Goal: Navigation & Orientation: Find specific page/section

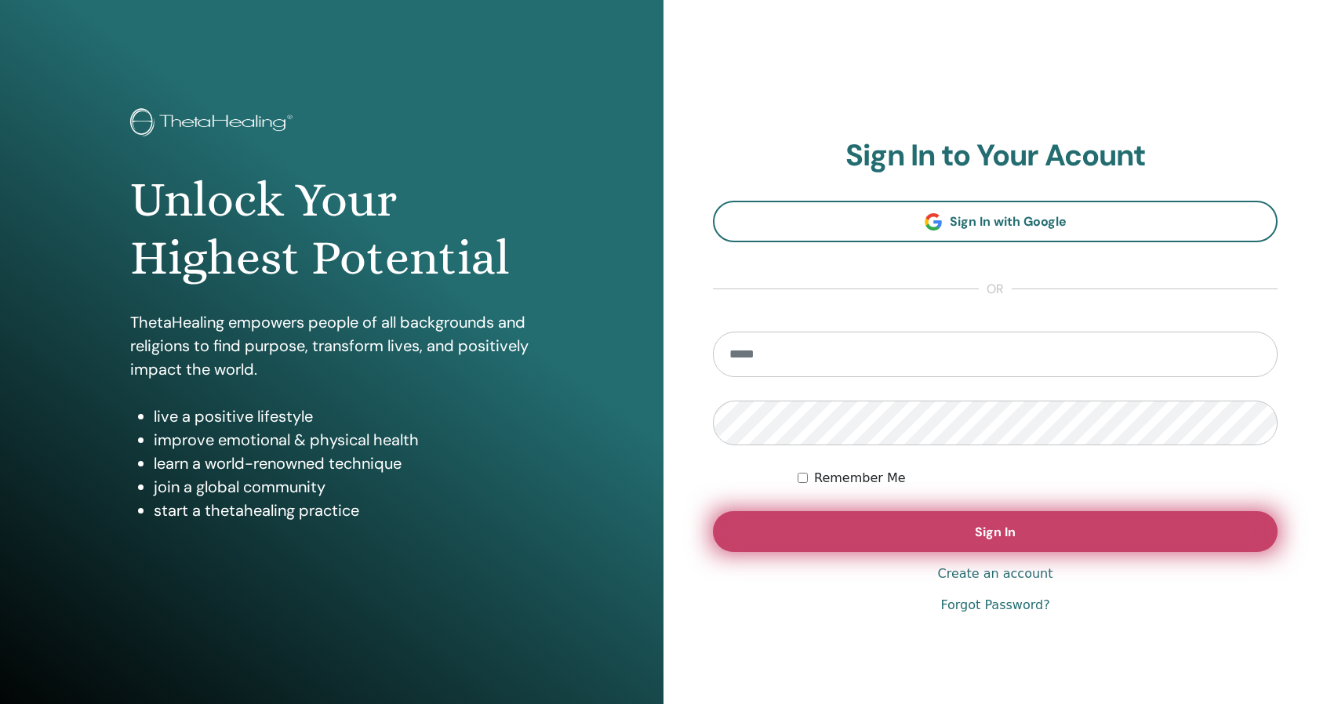
type input "**********"
click at [968, 521] on button "Sign In" at bounding box center [995, 531] width 565 height 41
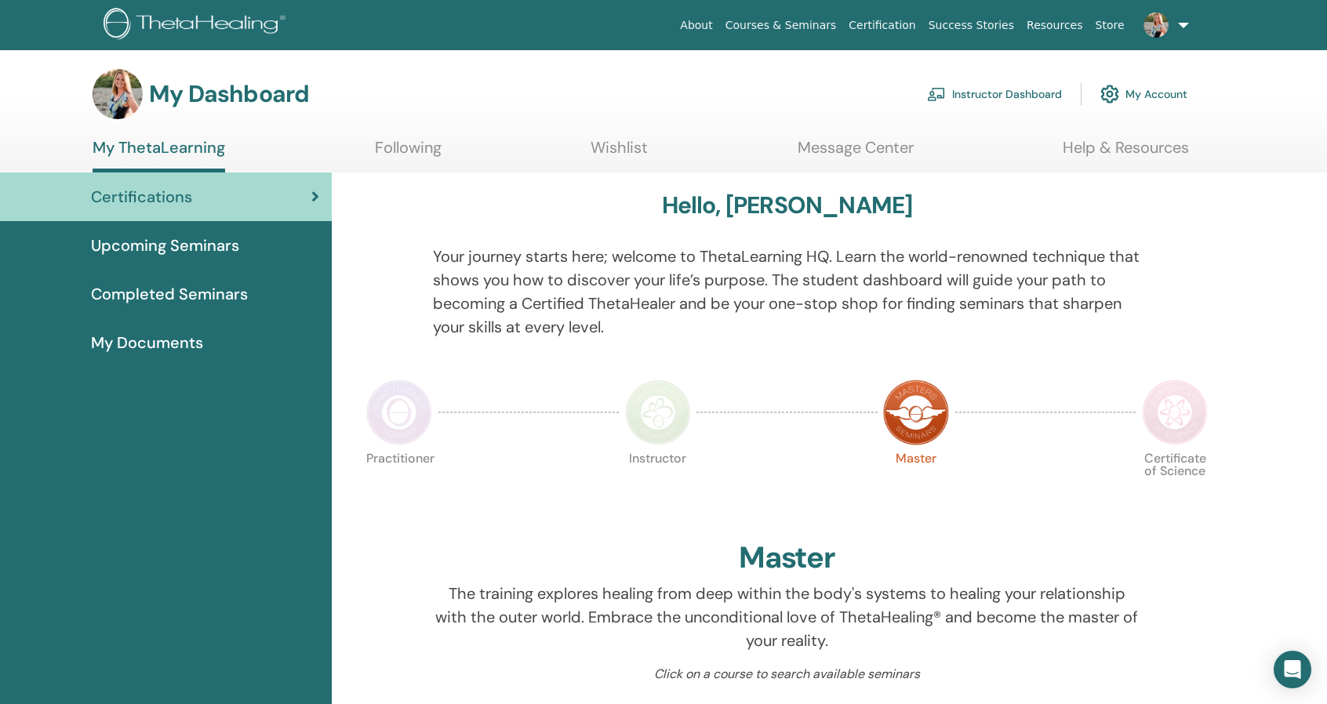
click at [172, 350] on span "My Documents" at bounding box center [147, 343] width 112 height 24
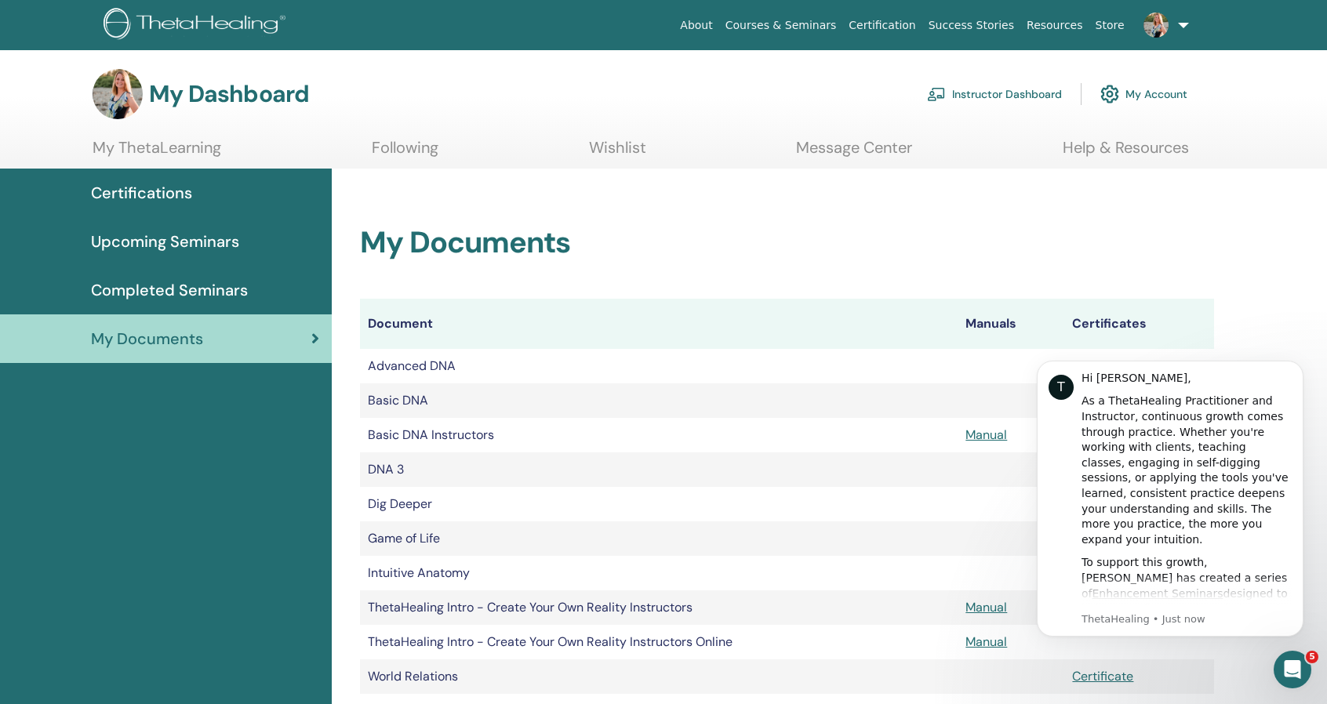
click at [1181, 28] on link at bounding box center [1163, 25] width 64 height 50
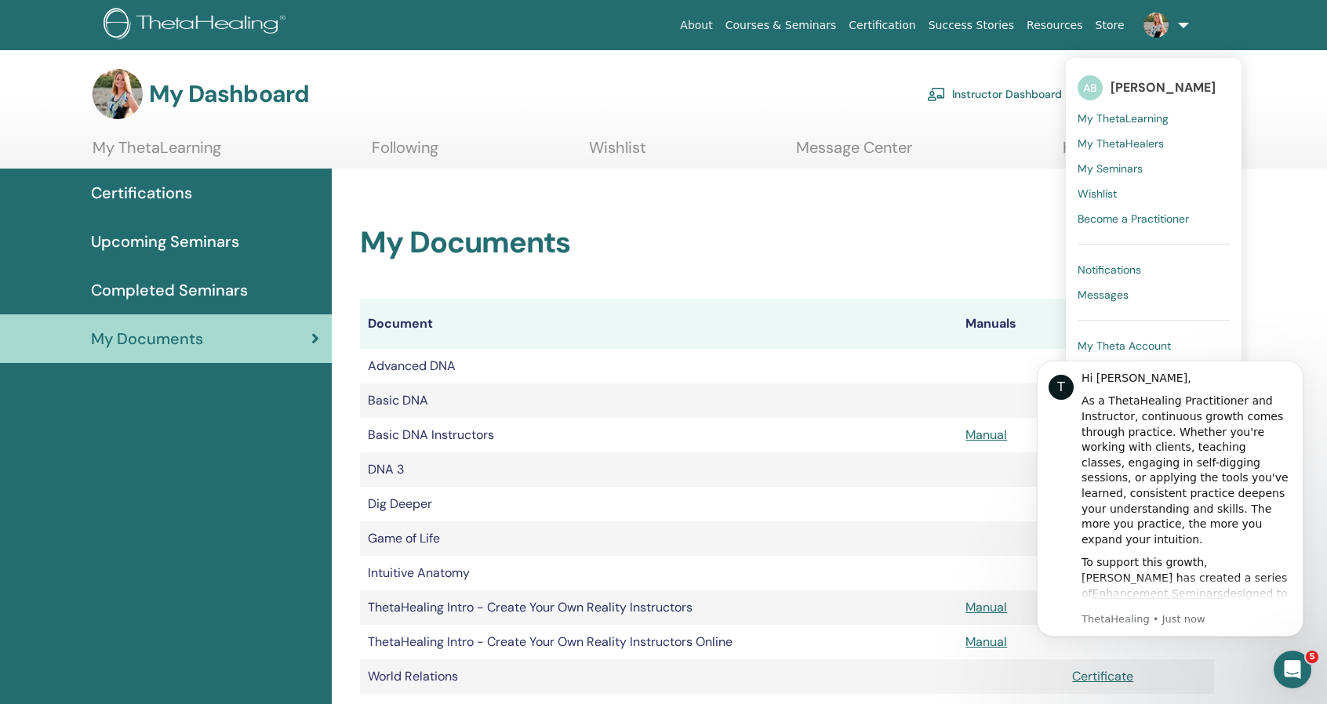
click at [1133, 163] on span "My Seminars" at bounding box center [1109, 169] width 65 height 14
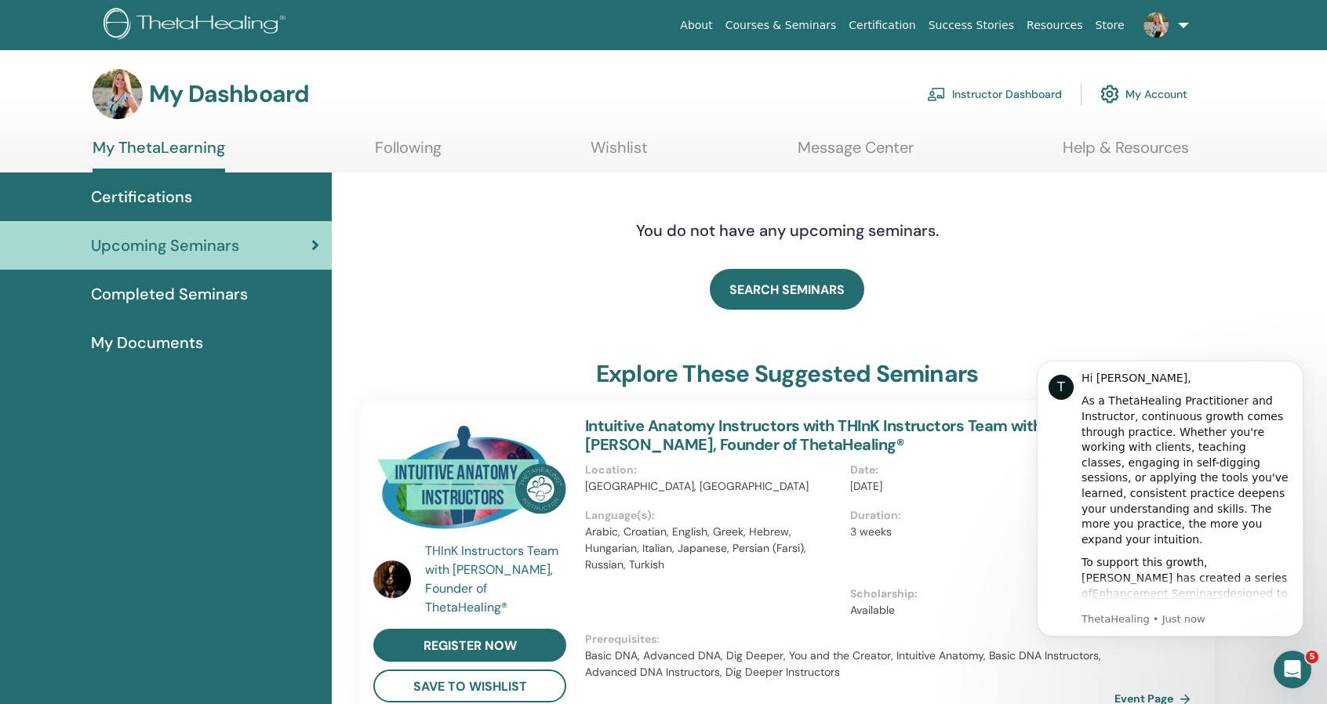
click at [1176, 30] on link at bounding box center [1163, 25] width 64 height 50
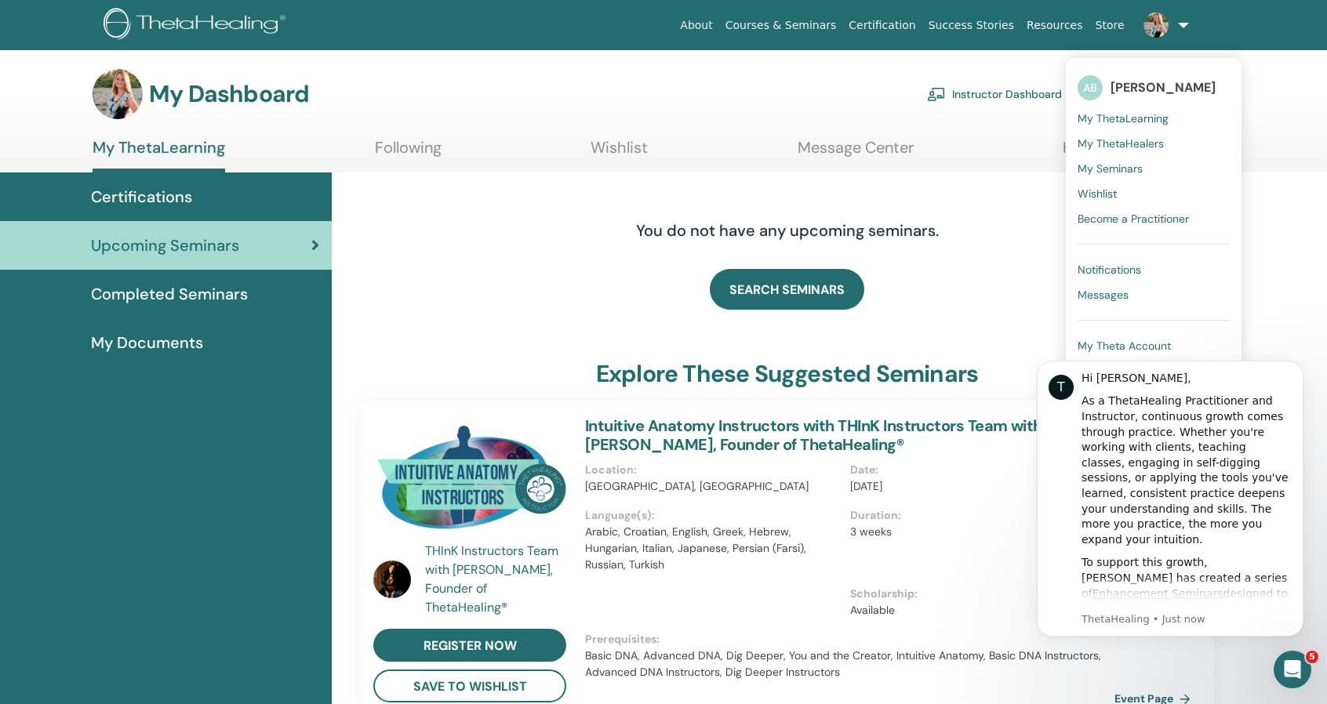
click html "T Hi Annie, As a ThetaHealing Practitioner and Instructor, continuous growth co…"
click at [270, 199] on div "Certifications" at bounding box center [166, 197] width 307 height 24
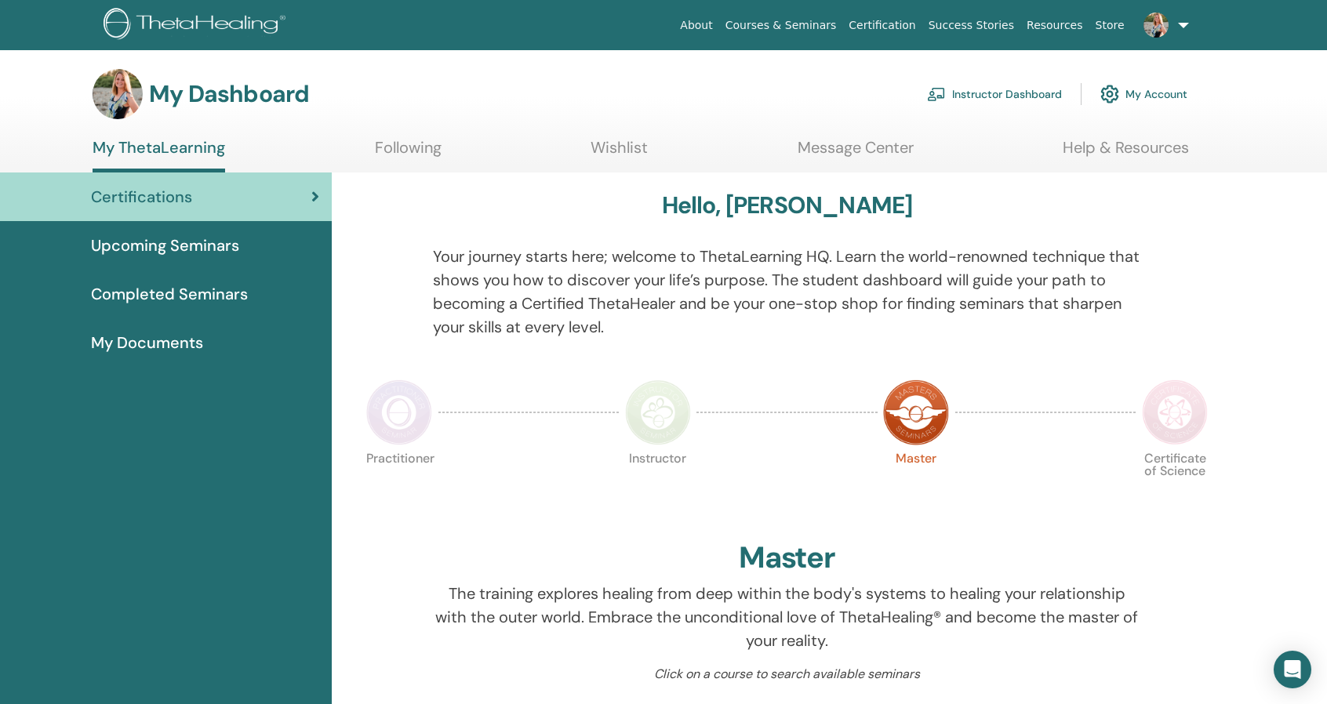
click at [183, 351] on span "My Documents" at bounding box center [147, 343] width 112 height 24
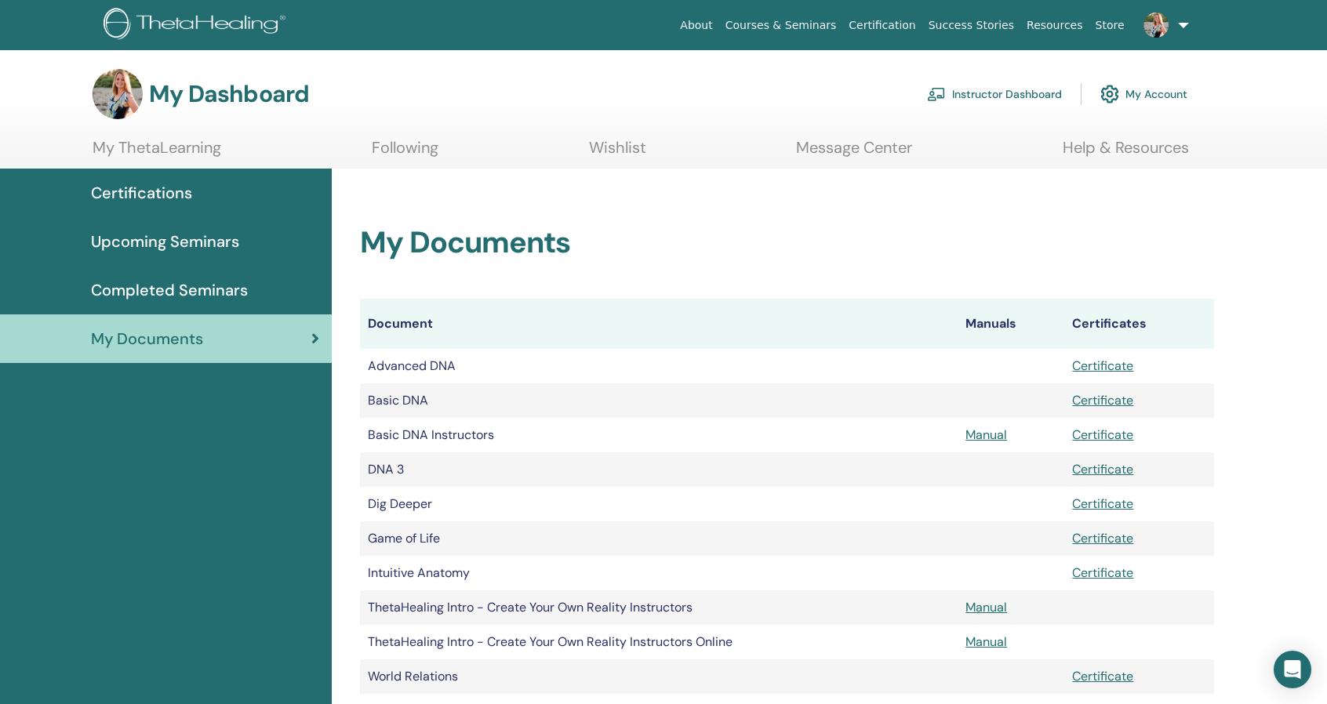
click at [169, 341] on span "My Documents" at bounding box center [147, 339] width 112 height 24
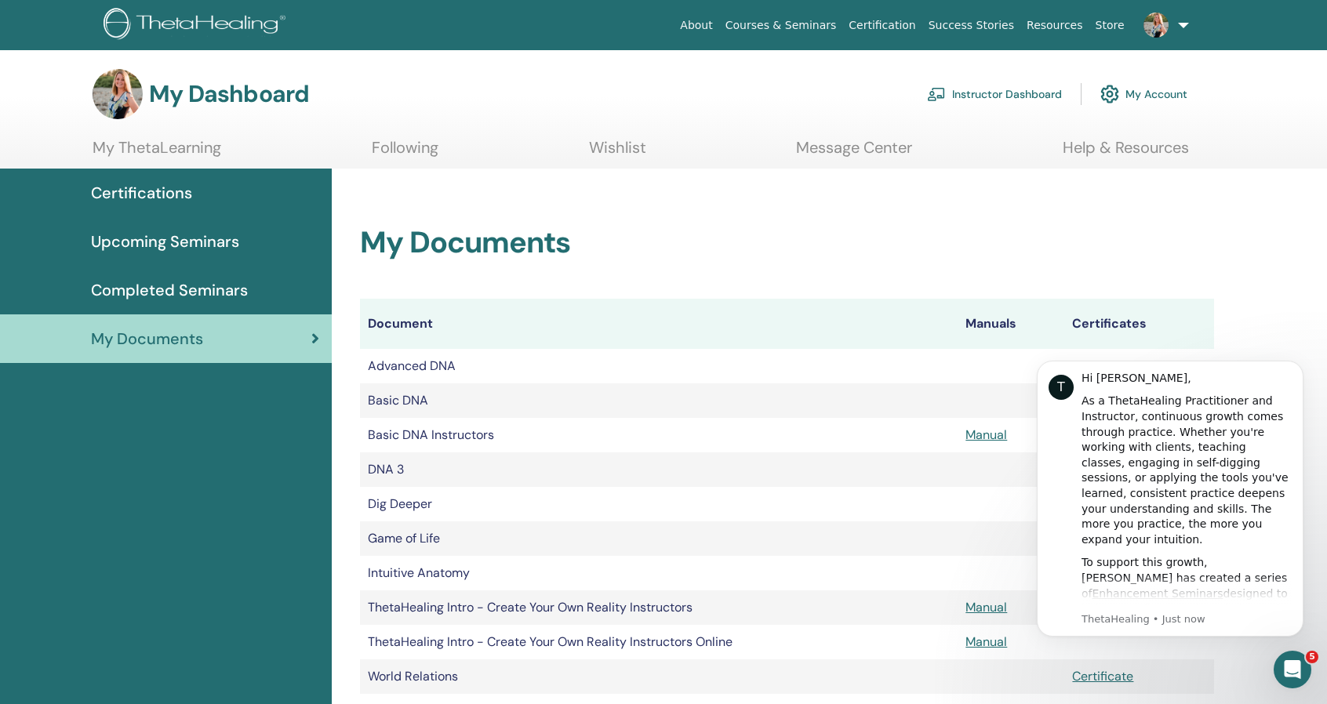
click at [619, 150] on link "Wishlist" at bounding box center [617, 153] width 57 height 31
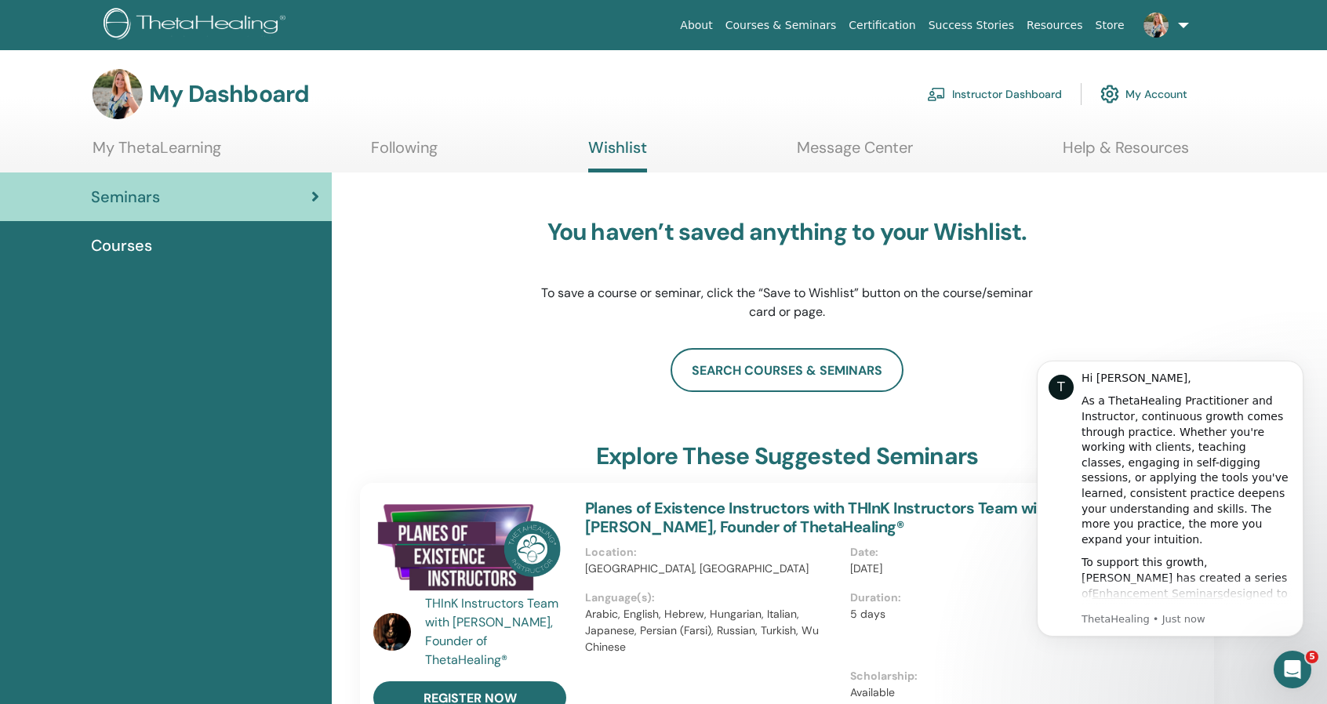
click at [1183, 32] on link at bounding box center [1163, 25] width 64 height 50
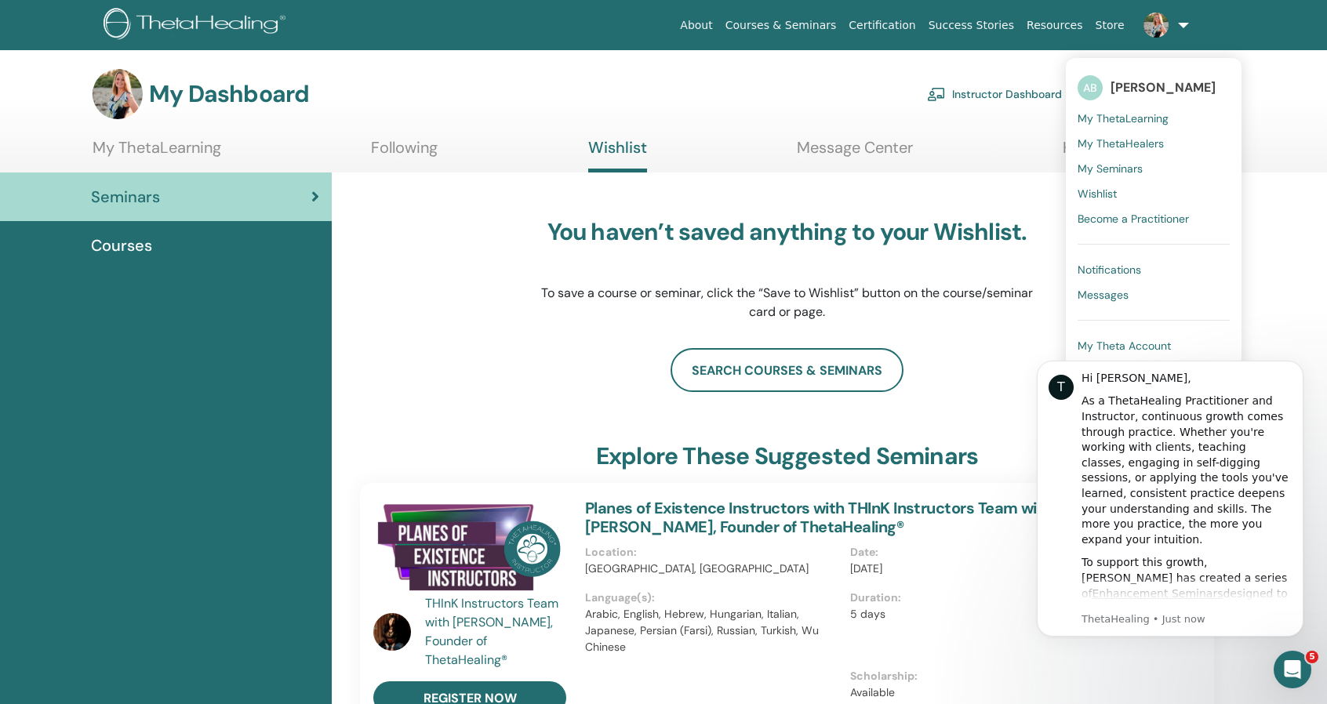
click at [1127, 266] on span "Notifications" at bounding box center [1109, 270] width 64 height 14
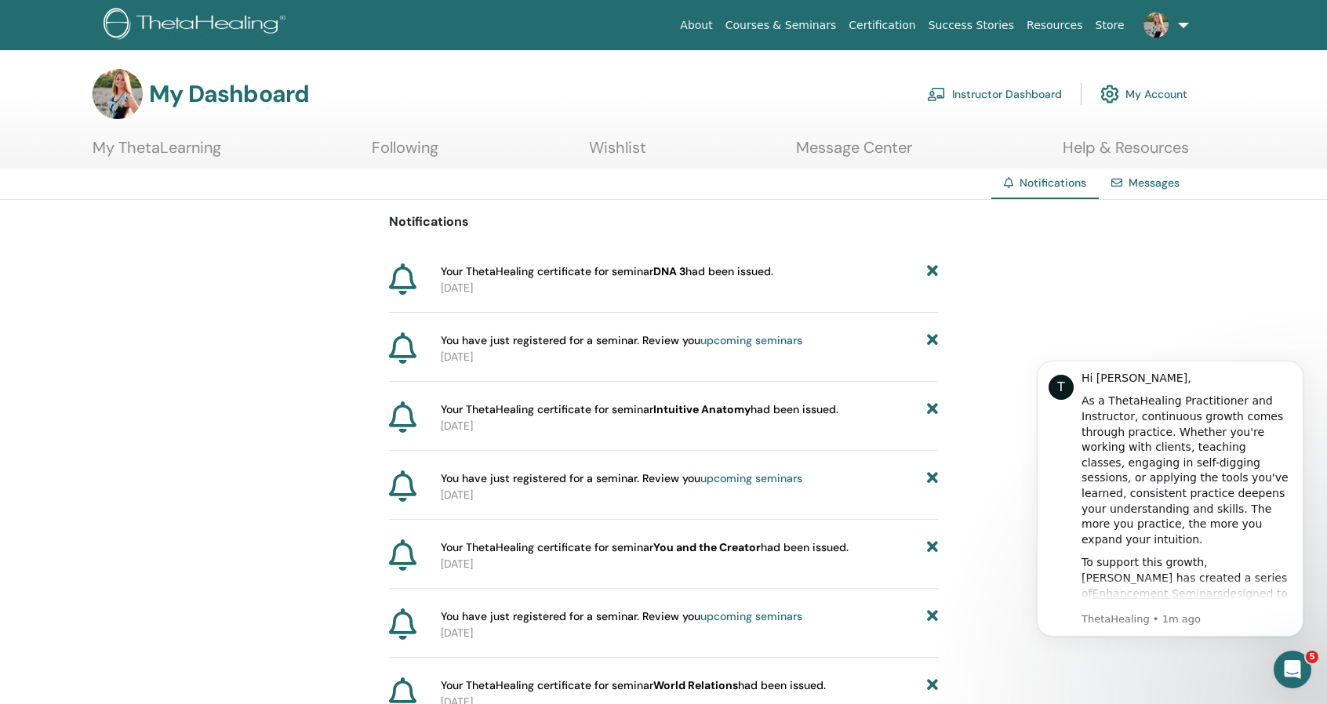
click at [1164, 96] on link "My Account" at bounding box center [1143, 94] width 87 height 34
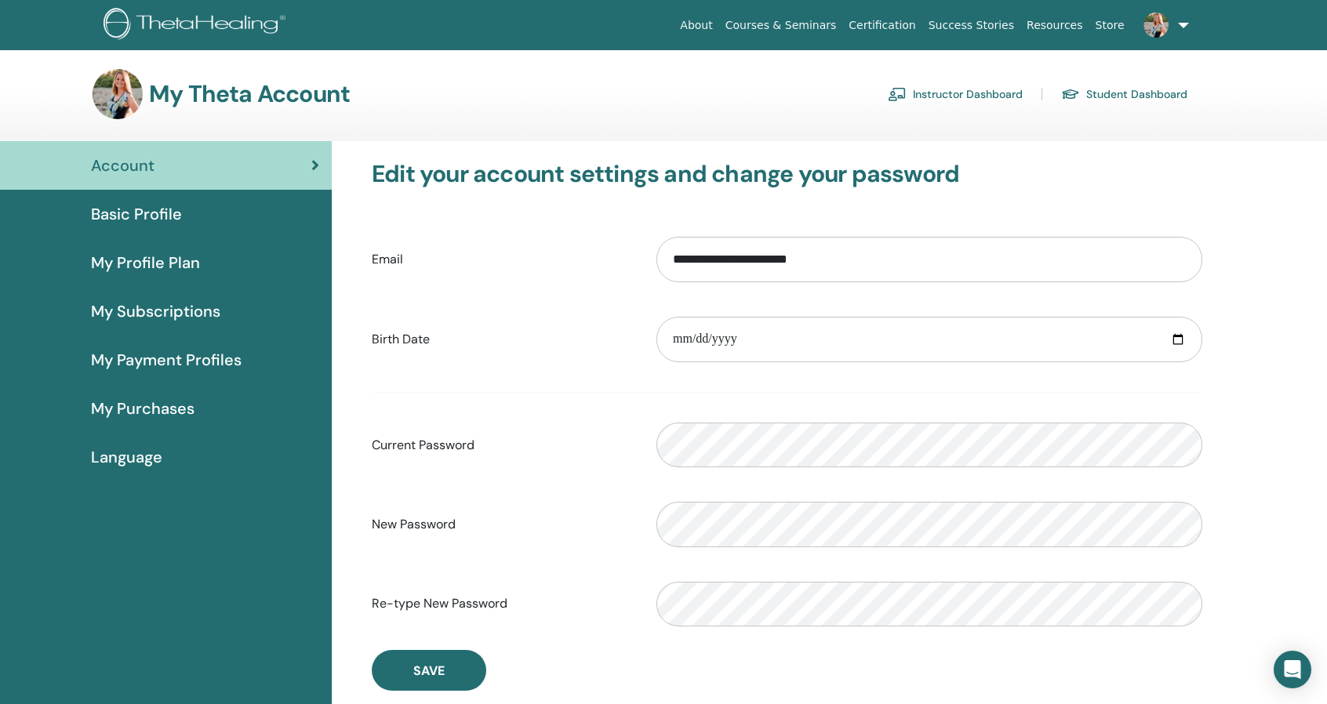
click at [1181, 31] on link at bounding box center [1163, 25] width 64 height 50
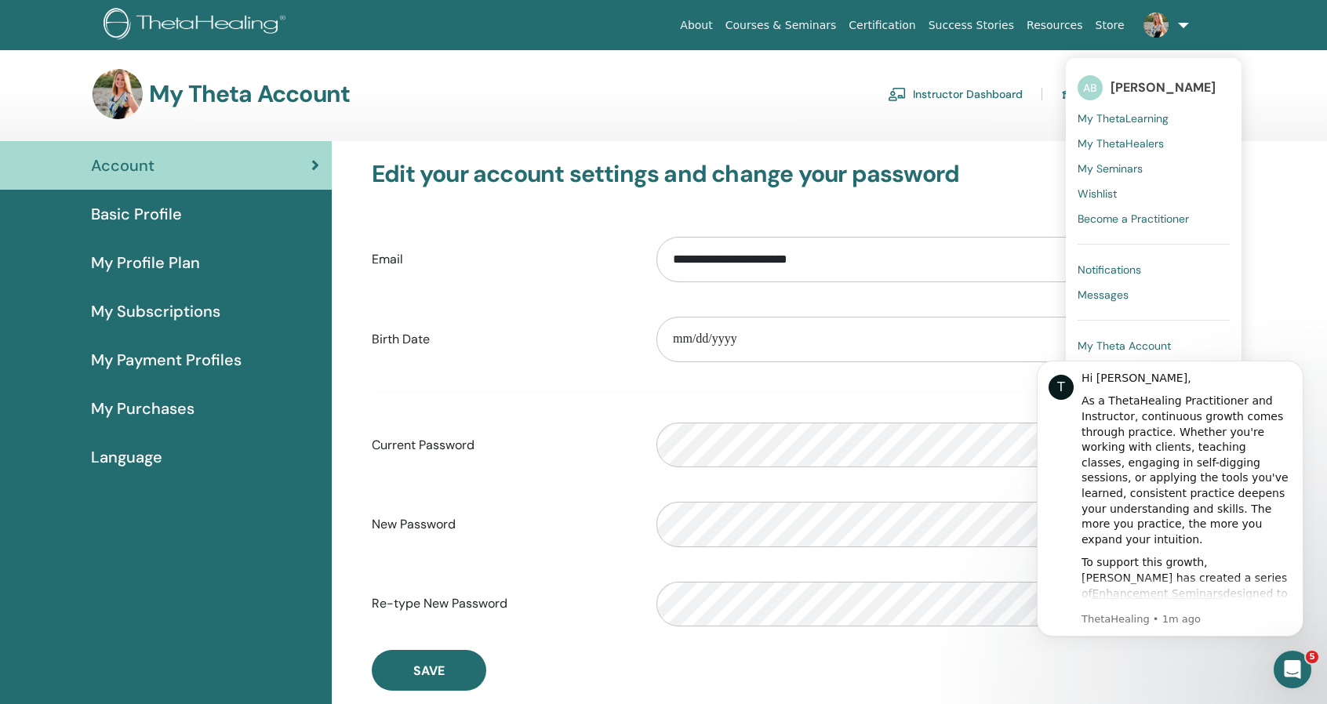
click at [1115, 293] on span "Messages" at bounding box center [1102, 295] width 51 height 14
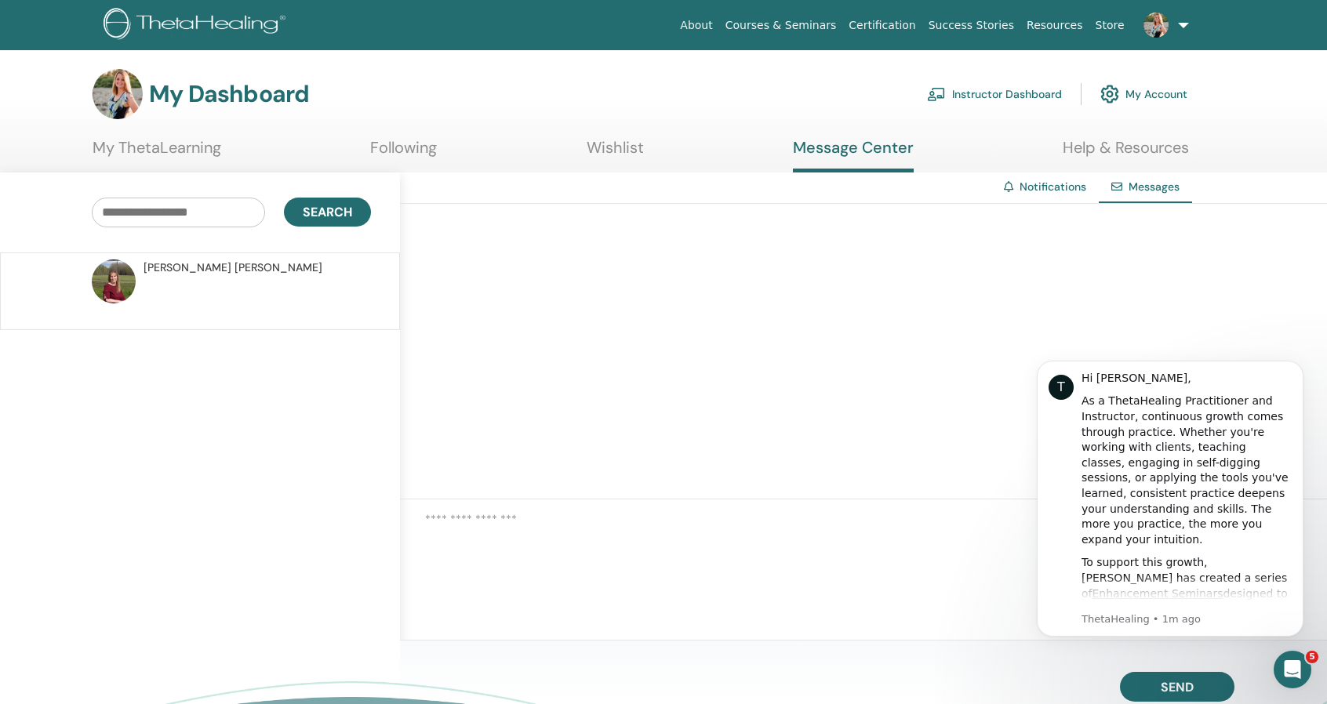
click at [1153, 95] on link "My Account" at bounding box center [1143, 94] width 87 height 34
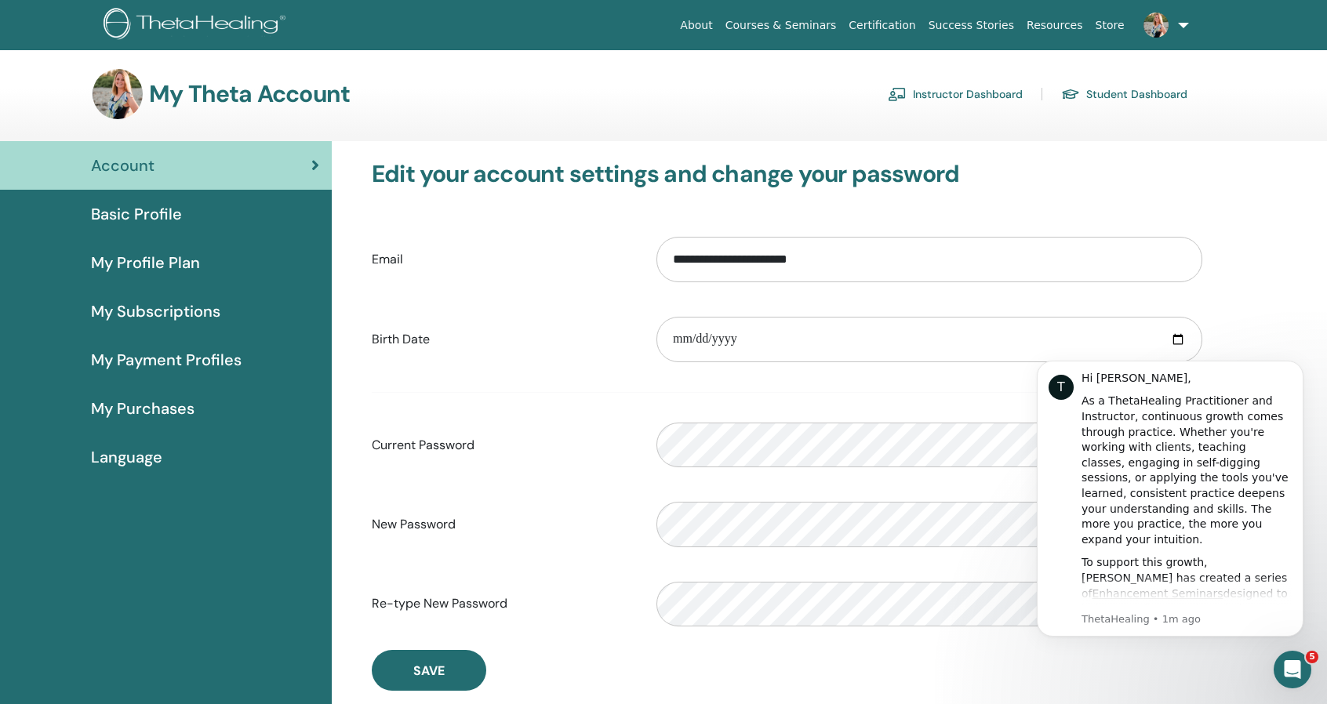
click at [1189, 25] on link at bounding box center [1163, 25] width 64 height 50
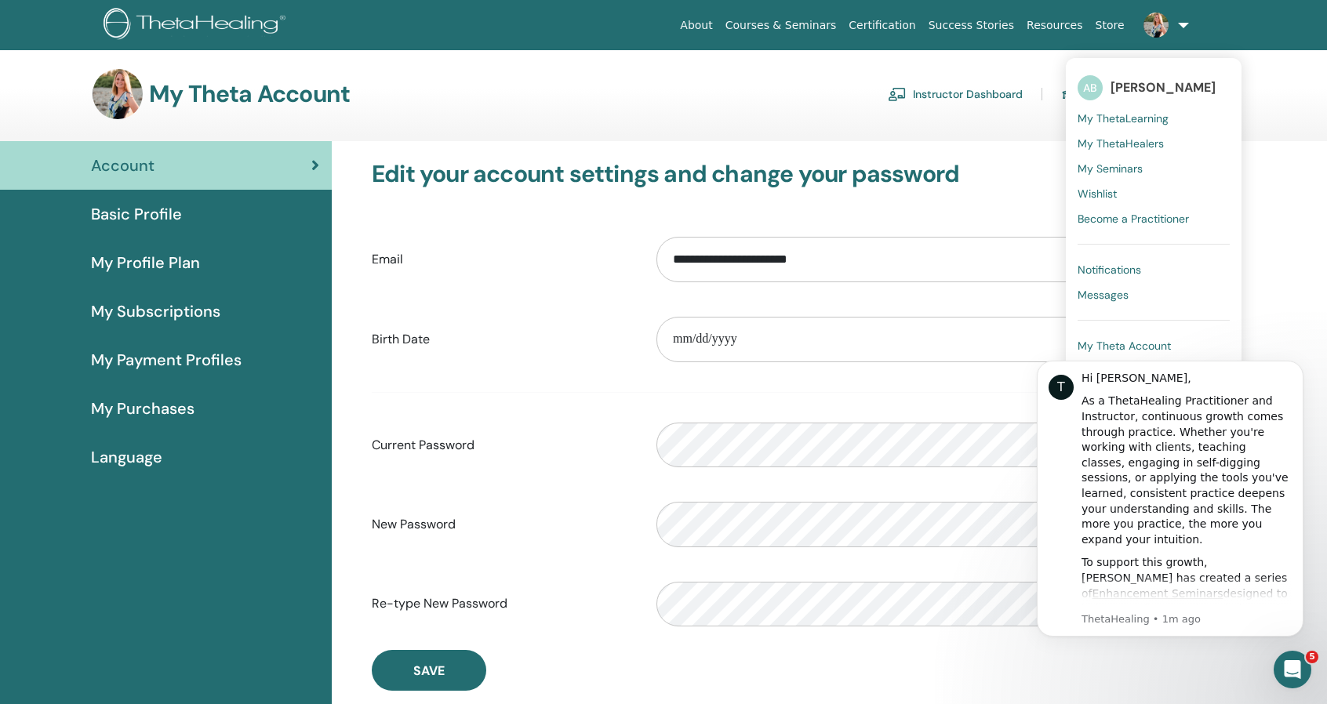
click at [1132, 165] on span "My Seminars" at bounding box center [1109, 169] width 65 height 14
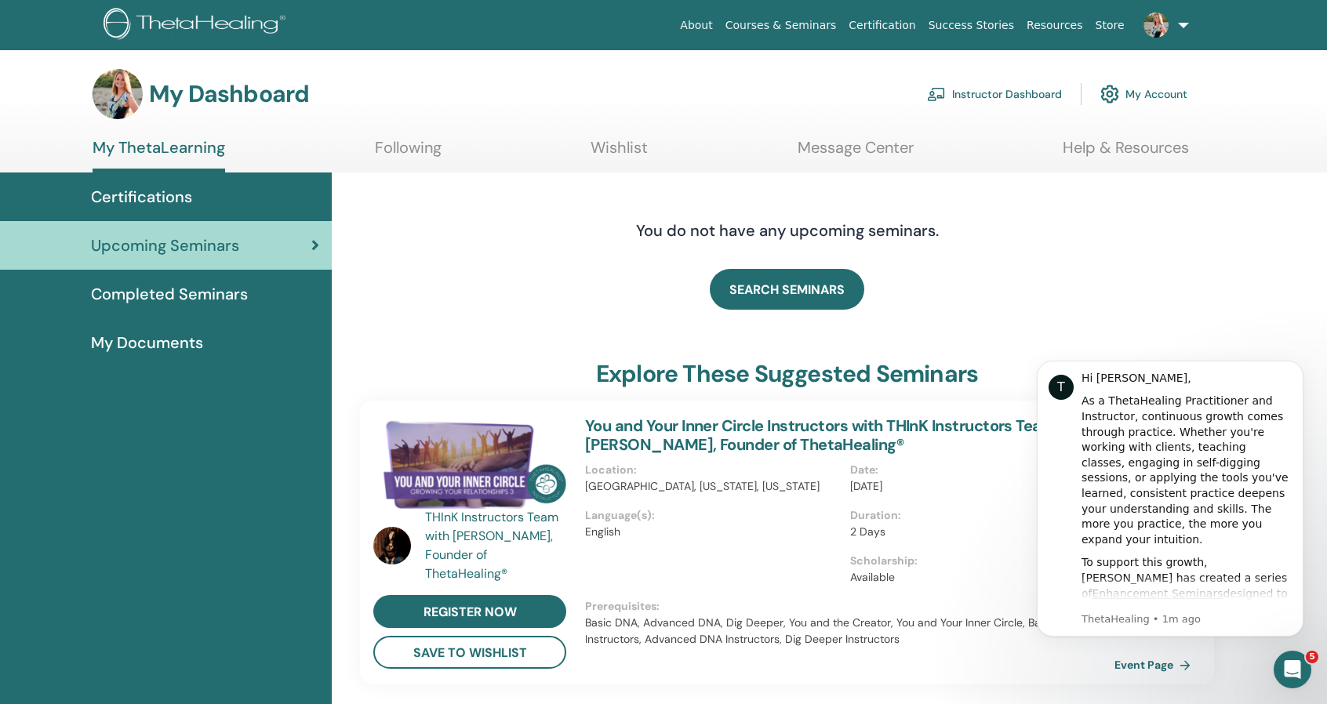
click at [165, 302] on span "Completed Seminars" at bounding box center [169, 294] width 157 height 24
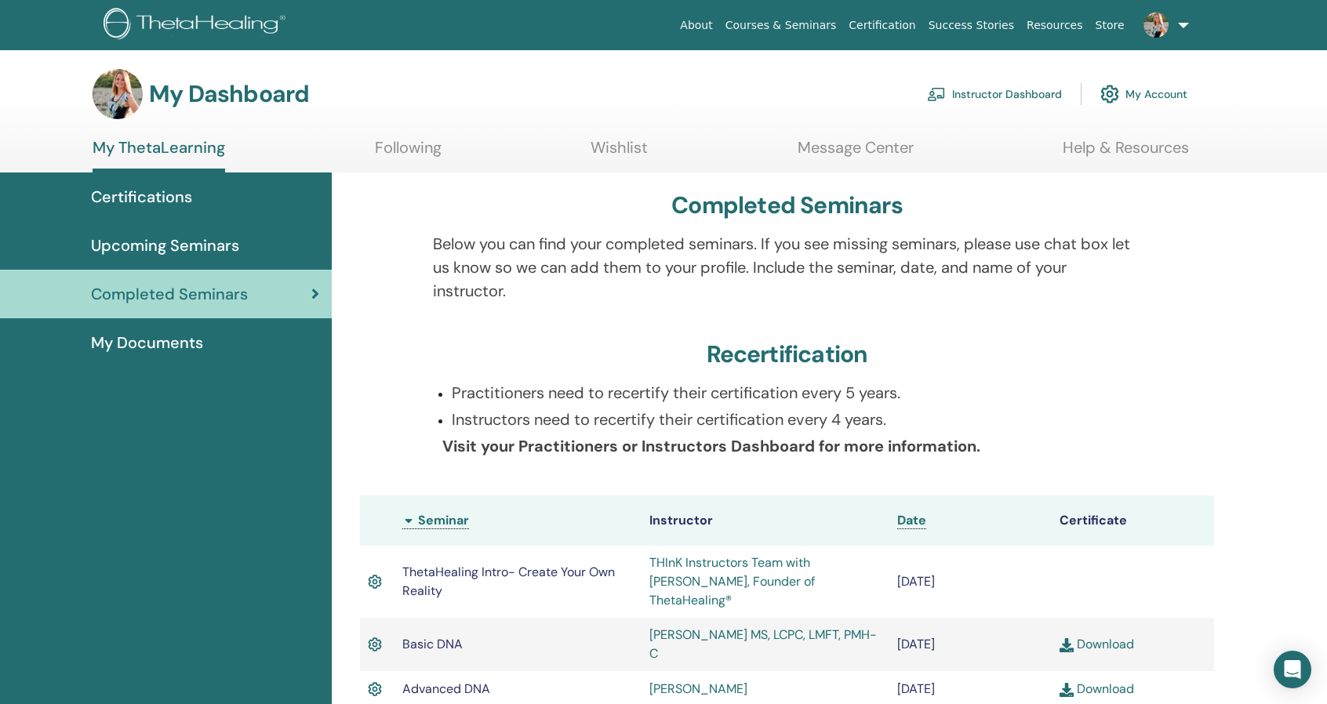
click at [913, 32] on link "Certification" at bounding box center [881, 25] width 79 height 29
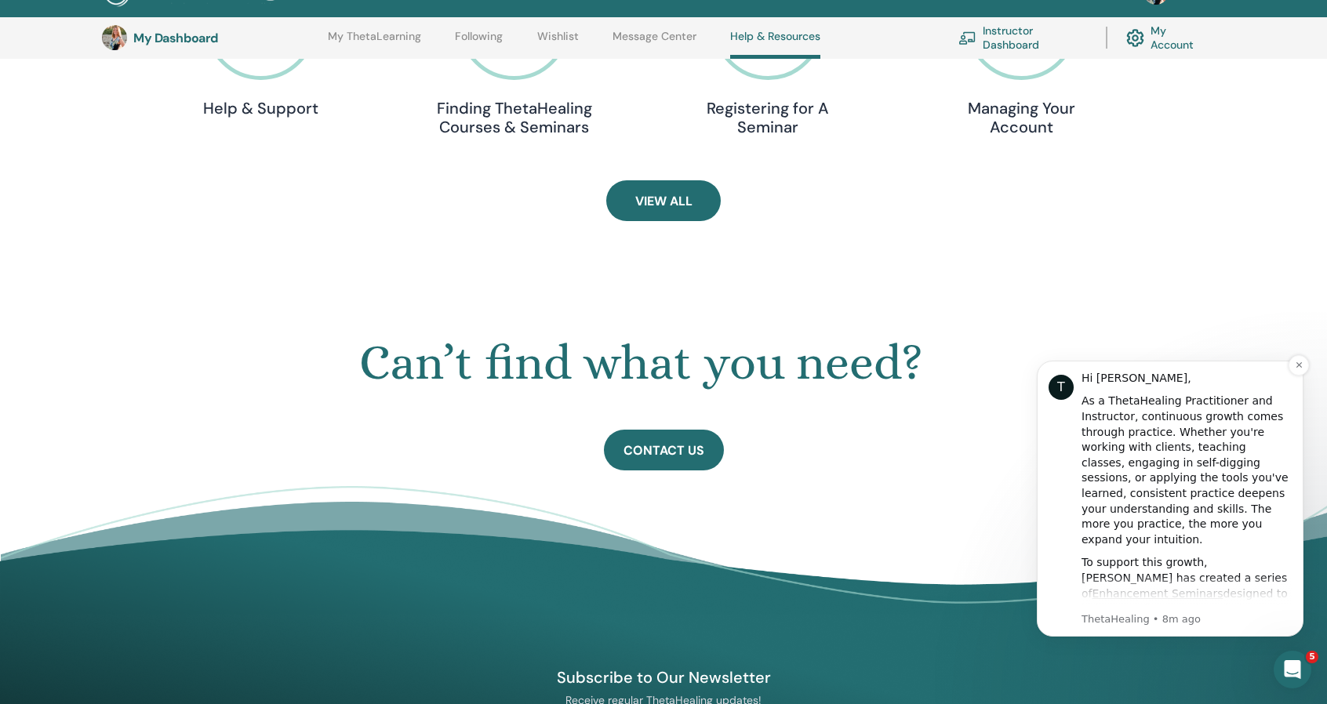
scroll to position [637, 0]
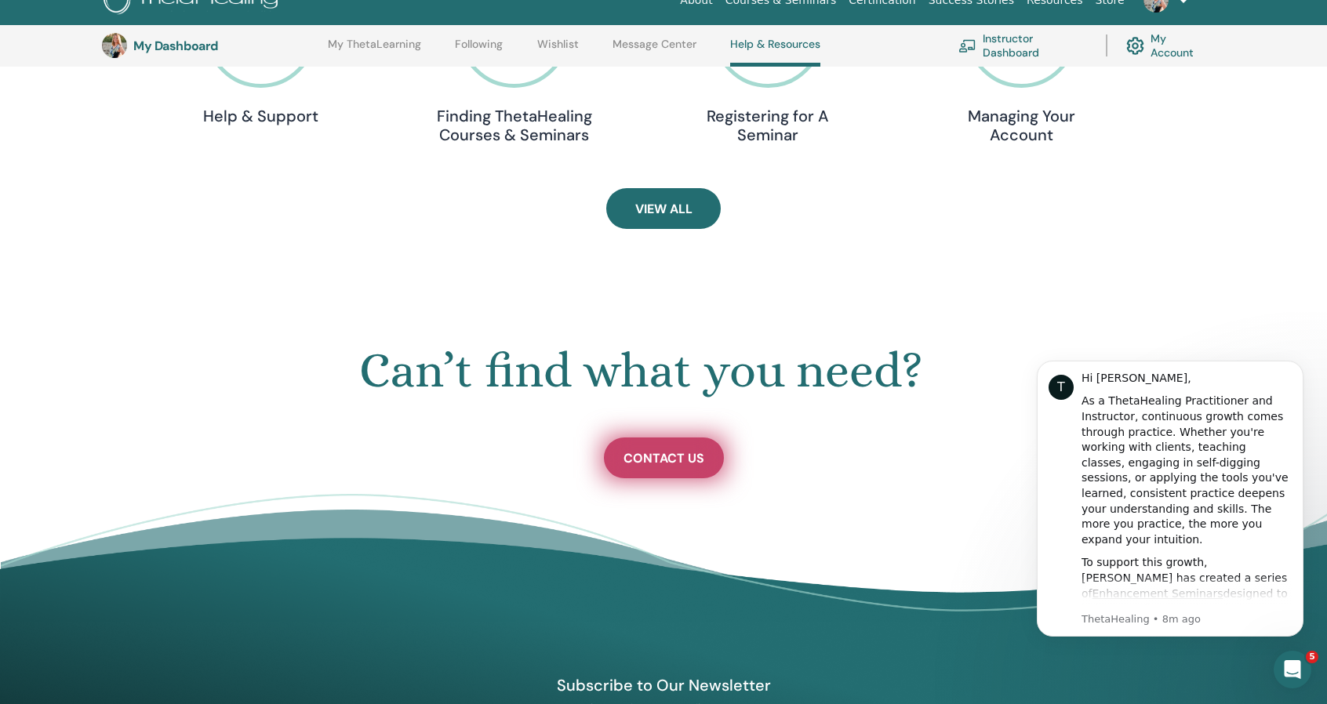
click at [685, 463] on span "Contact Us" at bounding box center [663, 458] width 81 height 16
